Goal: Navigation & Orientation: Go to known website

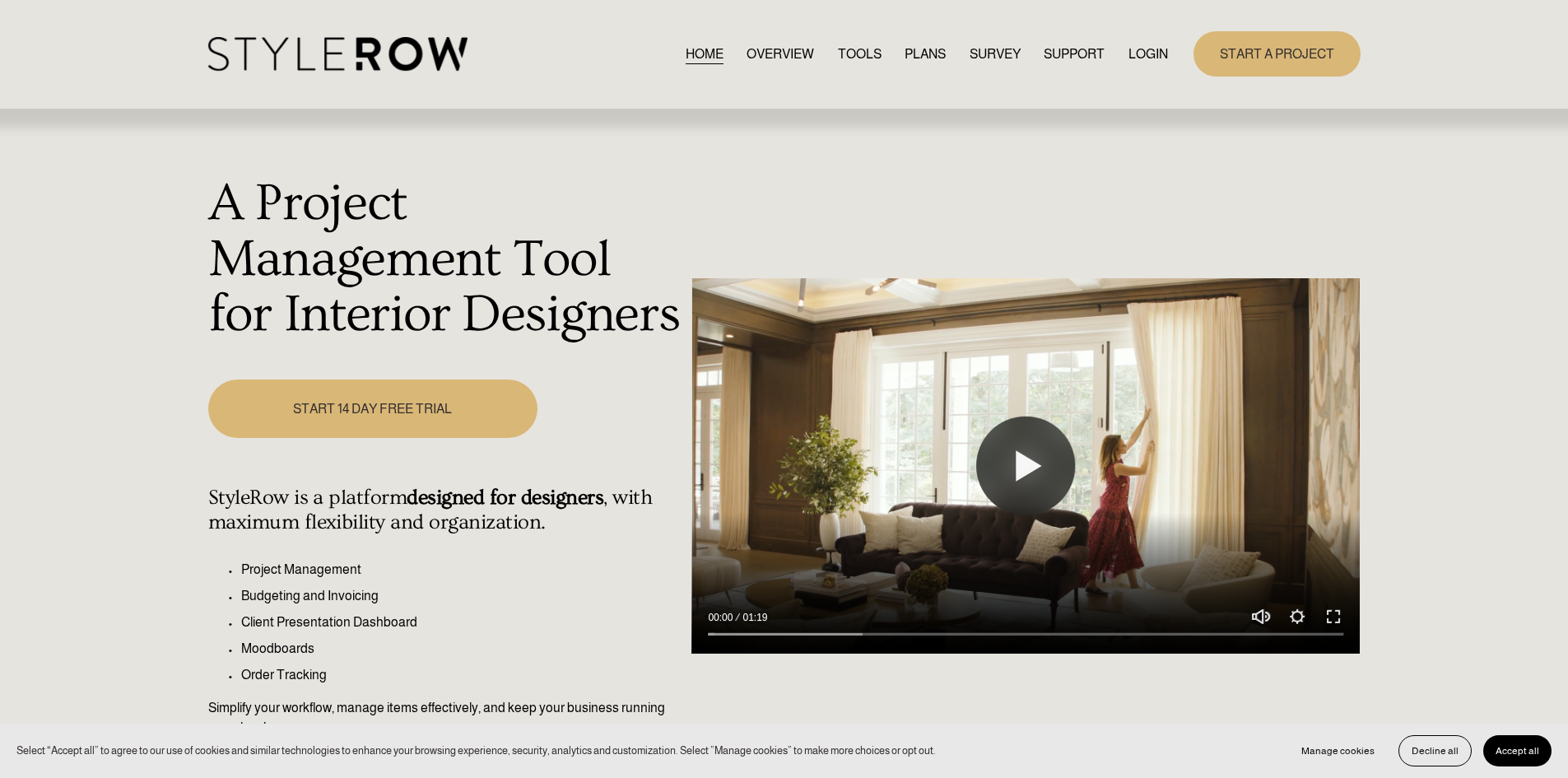
click at [1138, 50] on link "LOGIN" at bounding box center [1148, 54] width 40 height 22
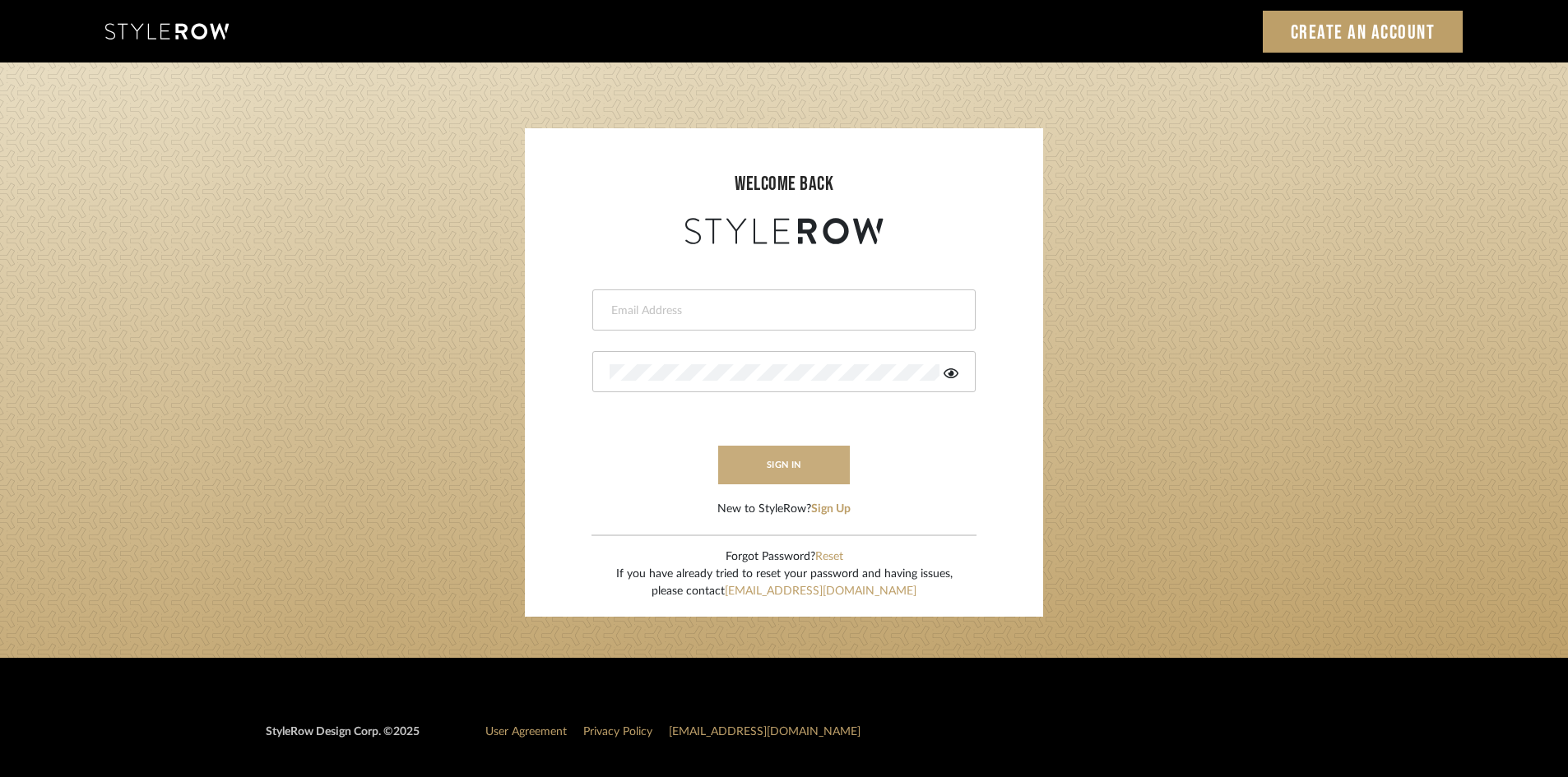
type input "carrie@tresbelleinteriors.com"
click at [786, 467] on button "sign in" at bounding box center [783, 465] width 131 height 39
